Goal: Navigation & Orientation: Find specific page/section

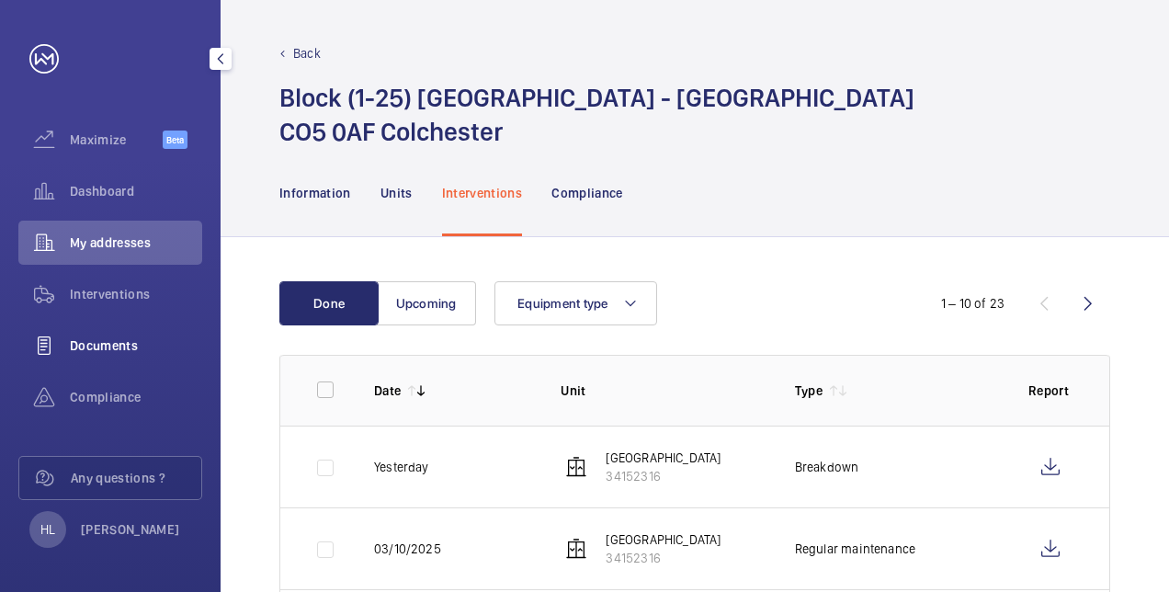
click at [105, 349] on span "Documents" at bounding box center [136, 345] width 132 height 18
